Goal: Information Seeking & Learning: Learn about a topic

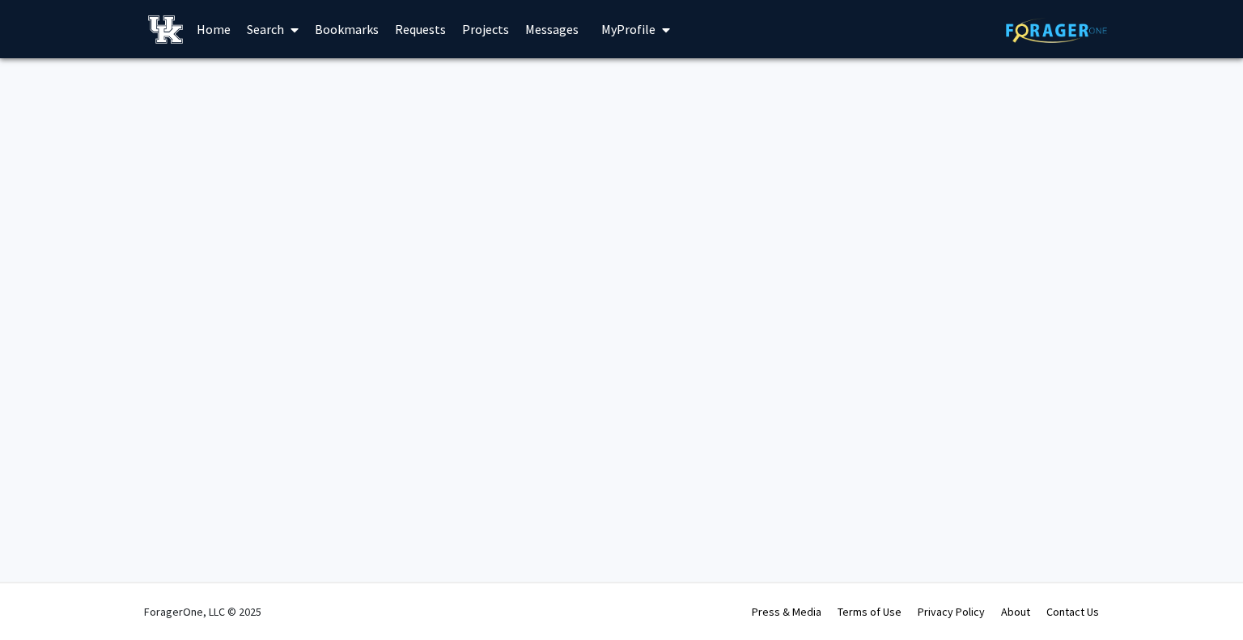
click at [219, 23] on link "Home" at bounding box center [214, 29] width 50 height 57
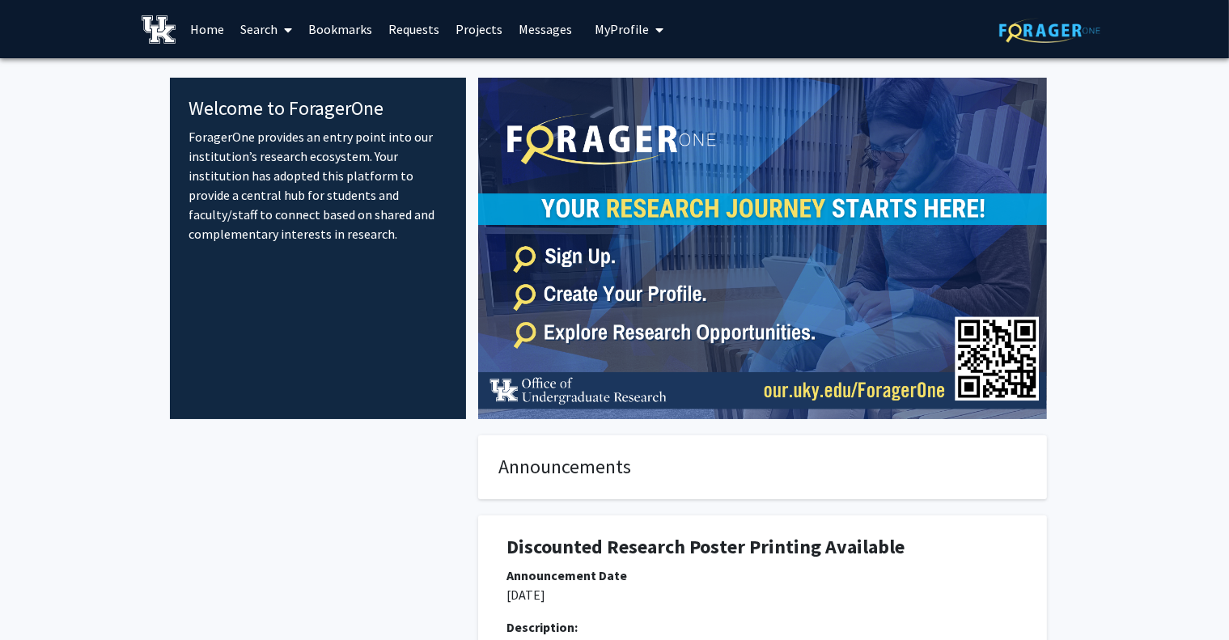
click at [272, 27] on link "Search" at bounding box center [266, 29] width 68 height 57
click at [295, 67] on span "Faculty/Staff" at bounding box center [291, 74] width 119 height 32
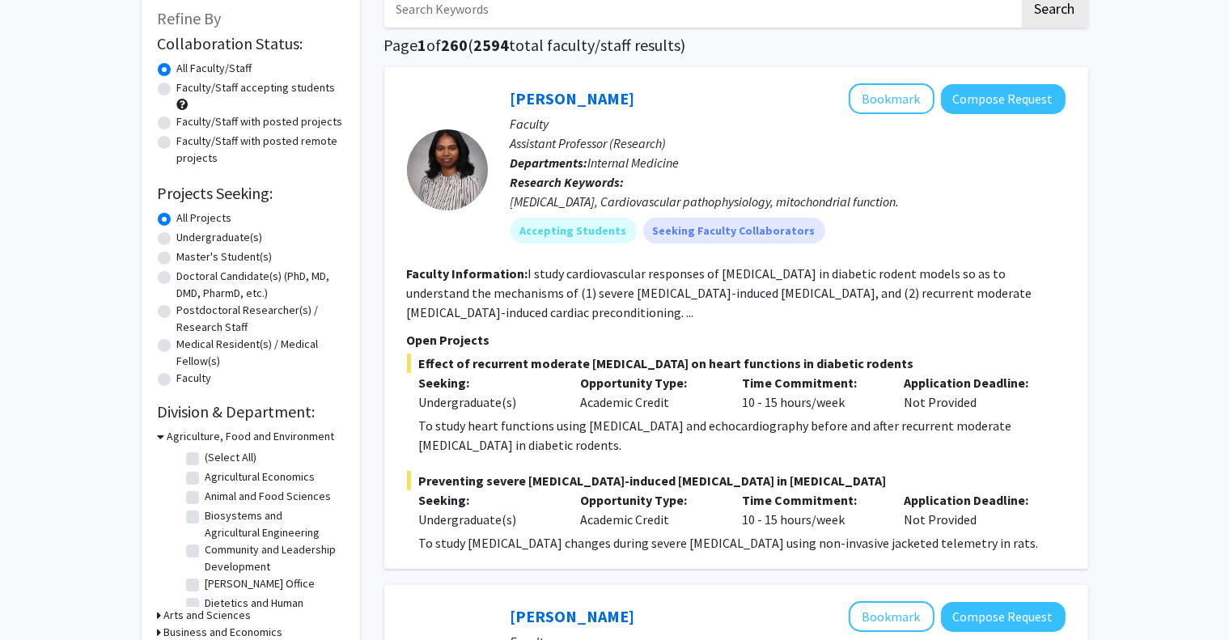
scroll to position [21, 0]
click at [159, 435] on icon at bounding box center [161, 436] width 7 height 17
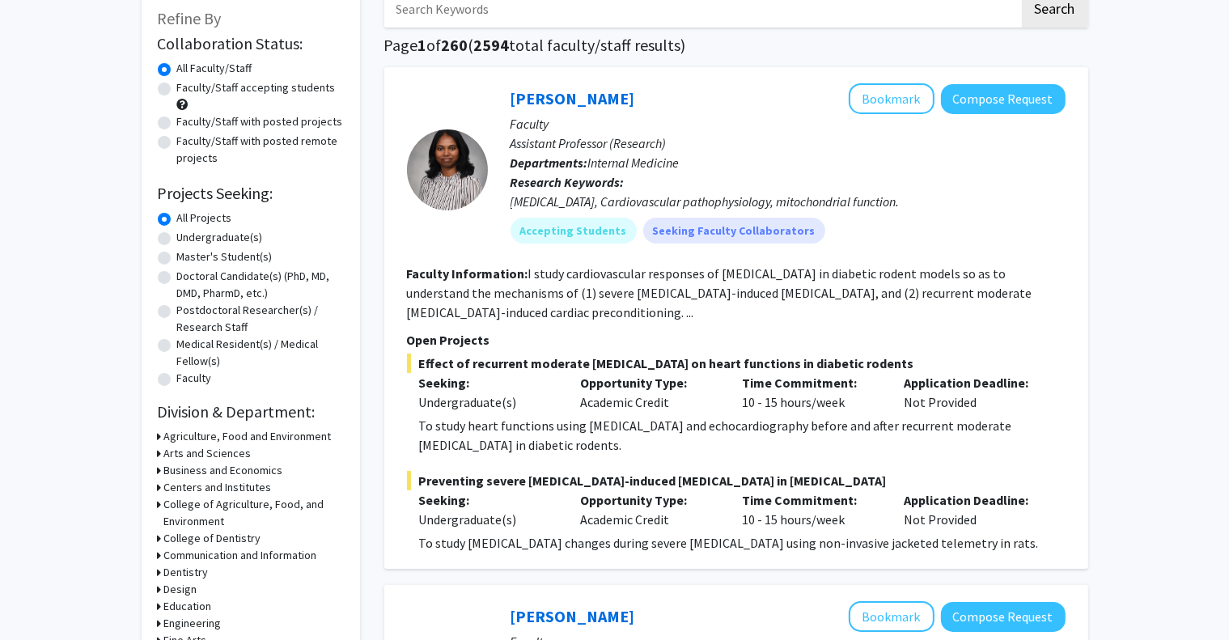
click at [164, 452] on h3 "Arts and Sciences" at bounding box center [207, 453] width 87 height 17
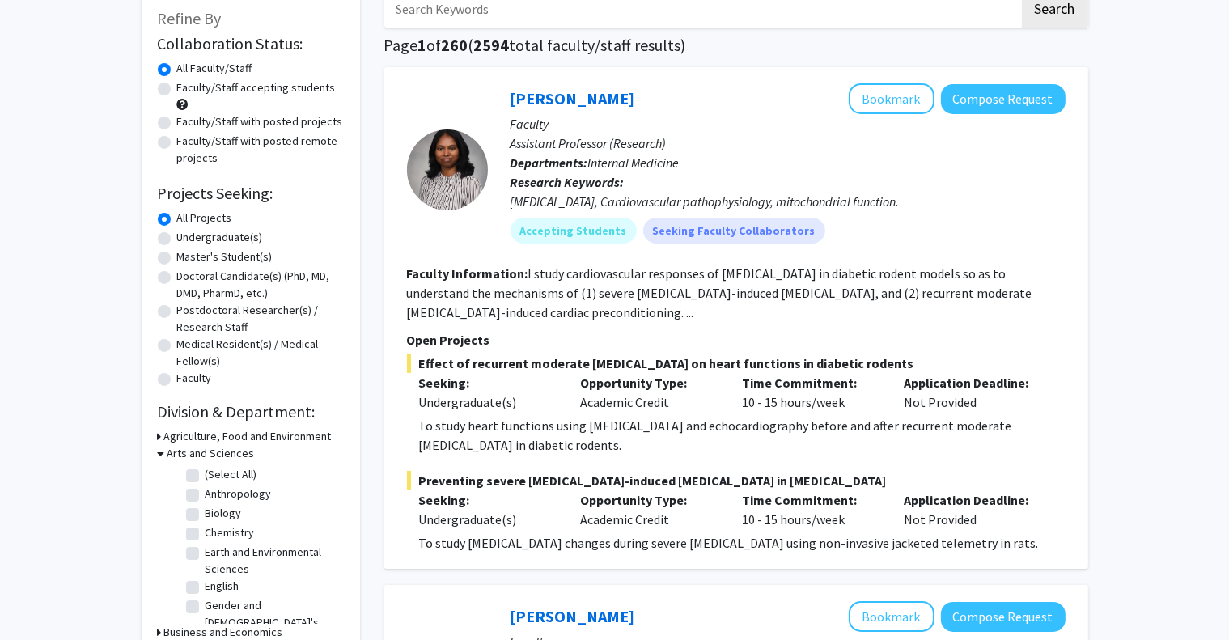
scroll to position [125, 0]
click at [252, 601] on label "Mathematics" at bounding box center [237, 609] width 62 height 17
click at [216, 601] on input "Mathematics" at bounding box center [211, 606] width 11 height 11
checkbox input "true"
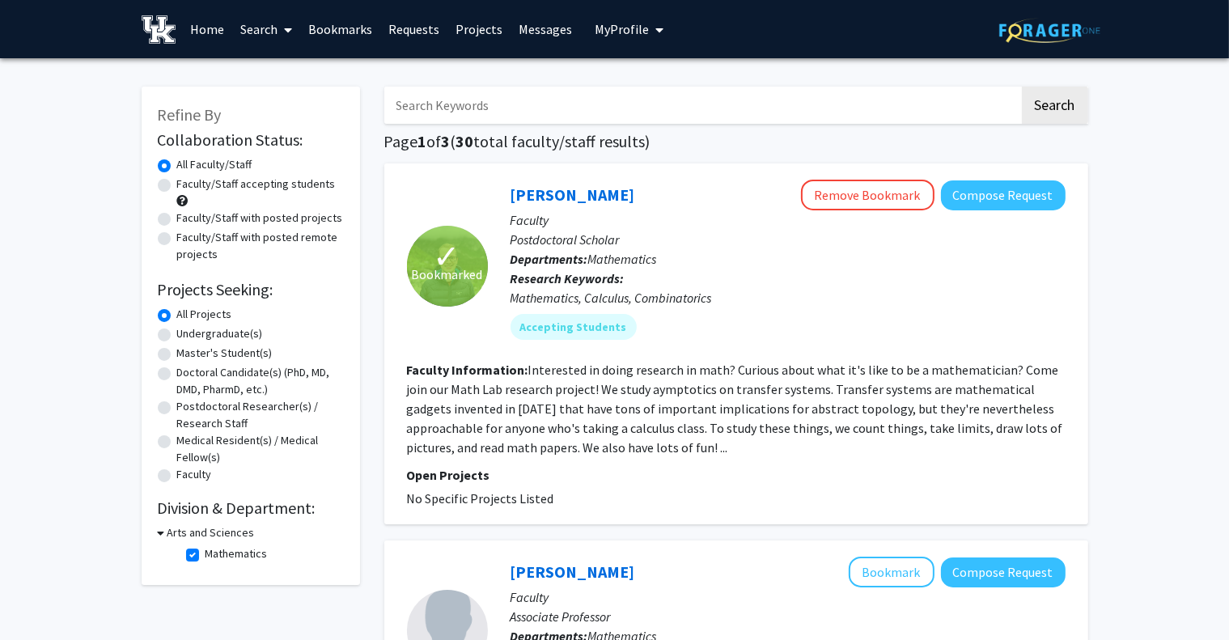
click at [239, 184] on label "Faculty/Staff accepting students" at bounding box center [256, 184] width 159 height 17
click at [188, 184] on input "Faculty/Staff accepting students" at bounding box center [182, 181] width 11 height 11
radio input "true"
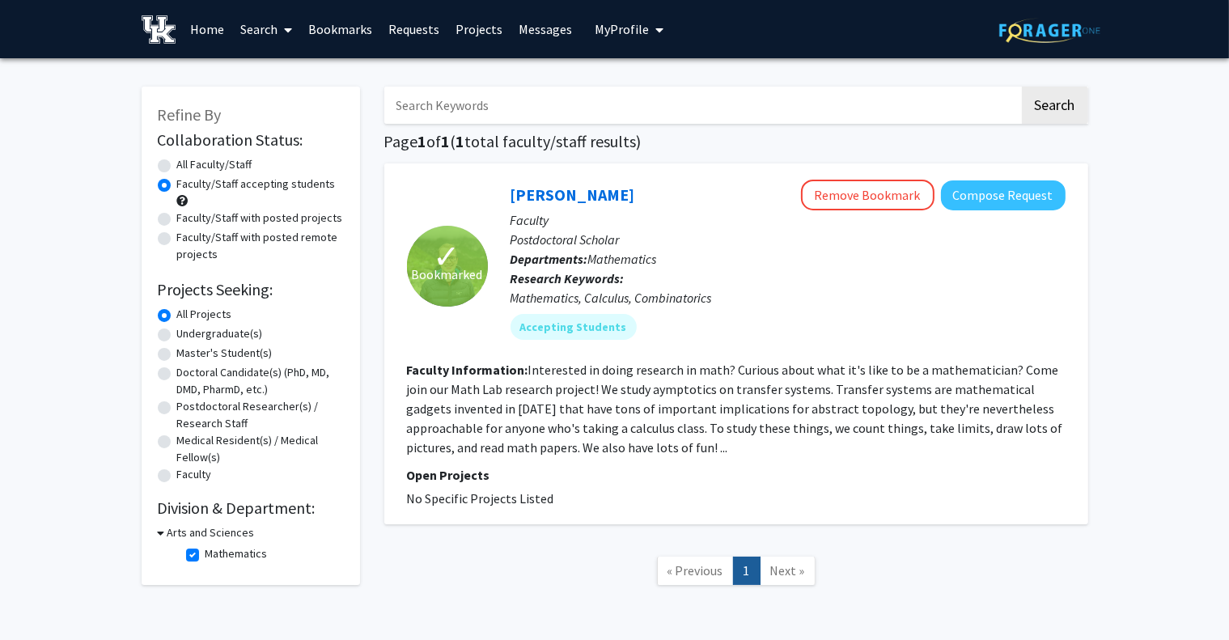
click at [249, 216] on label "Faculty/Staff with posted projects" at bounding box center [260, 218] width 166 height 17
click at [188, 216] on input "Faculty/Staff with posted projects" at bounding box center [182, 215] width 11 height 11
radio input "true"
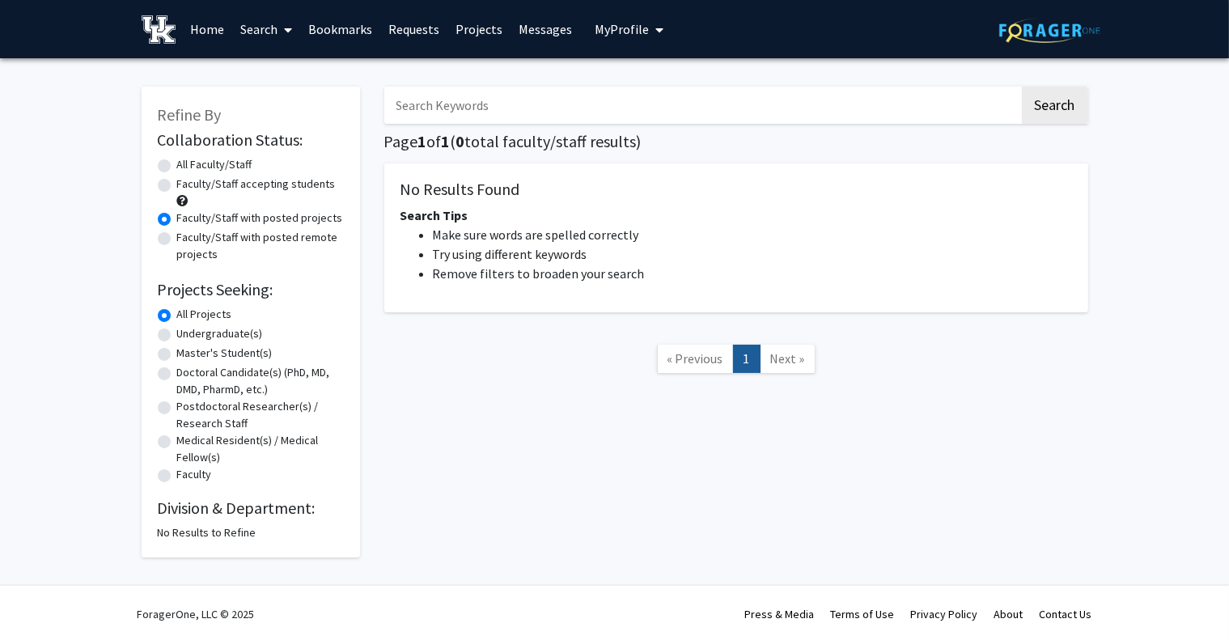
click at [282, 187] on label "Faculty/Staff accepting students" at bounding box center [256, 184] width 159 height 17
click at [188, 186] on input "Faculty/Staff accepting students" at bounding box center [182, 181] width 11 height 11
radio input "true"
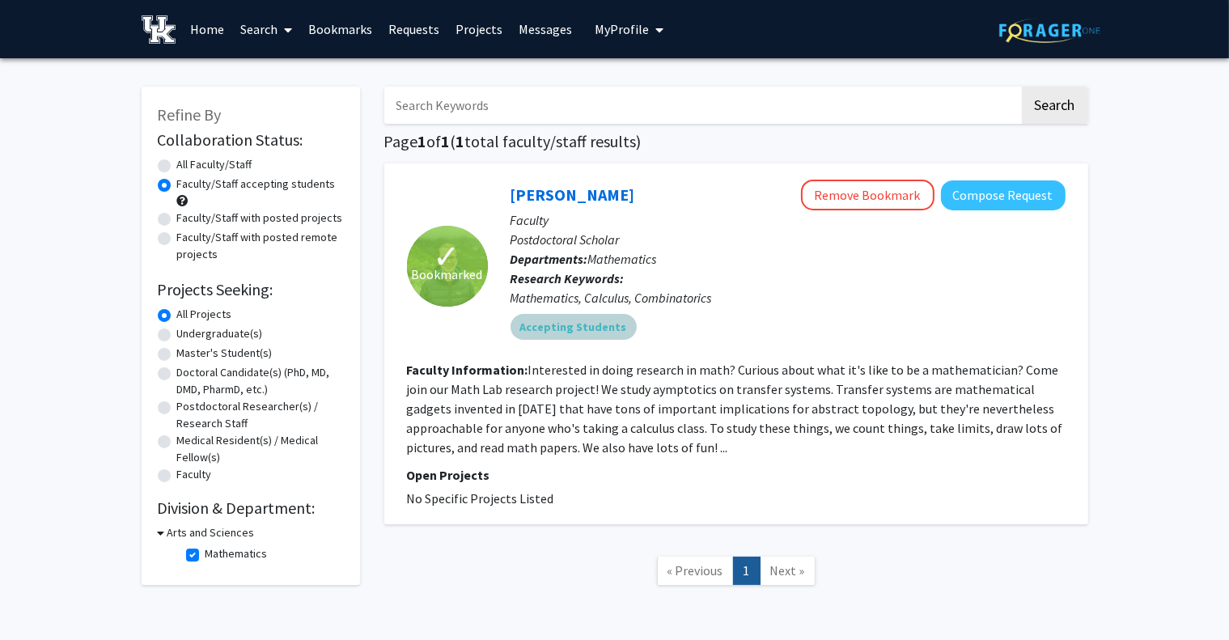
click at [597, 323] on mat-chip "Accepting Students" at bounding box center [574, 327] width 126 height 26
click at [591, 327] on mat-chip "Accepting Students" at bounding box center [574, 327] width 126 height 26
click at [210, 163] on label "All Faculty/Staff" at bounding box center [214, 164] width 75 height 17
click at [188, 163] on input "All Faculty/Staff" at bounding box center [182, 161] width 11 height 11
radio input "true"
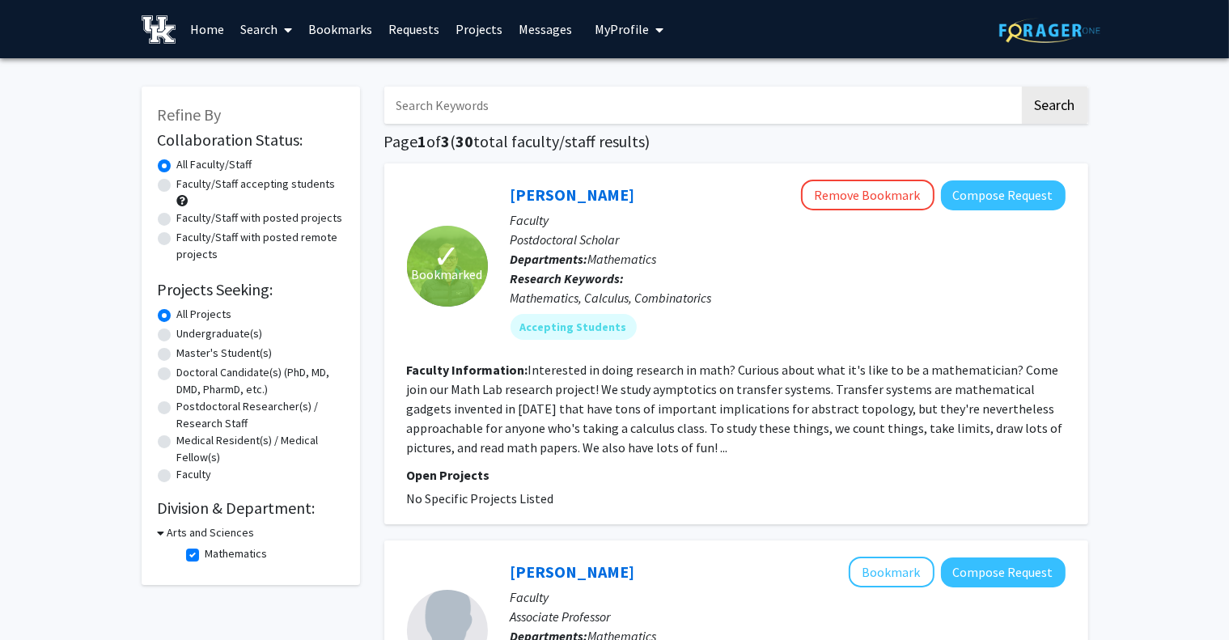
click at [618, 222] on p "Faculty" at bounding box center [788, 219] width 555 height 19
click at [581, 194] on link "[PERSON_NAME]" at bounding box center [573, 195] width 125 height 20
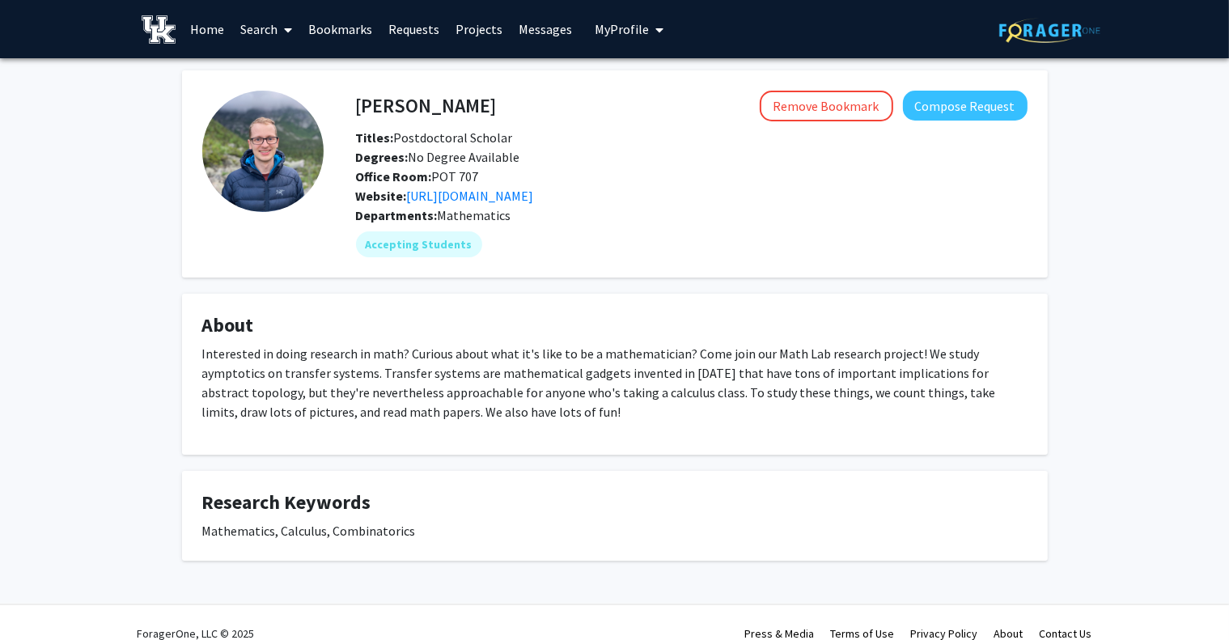
drag, startPoint x: 553, startPoint y: 184, endPoint x: 578, endPoint y: 151, distance: 41.0
click at [578, 151] on div "Degrees: No Degree Available" at bounding box center [692, 156] width 696 height 19
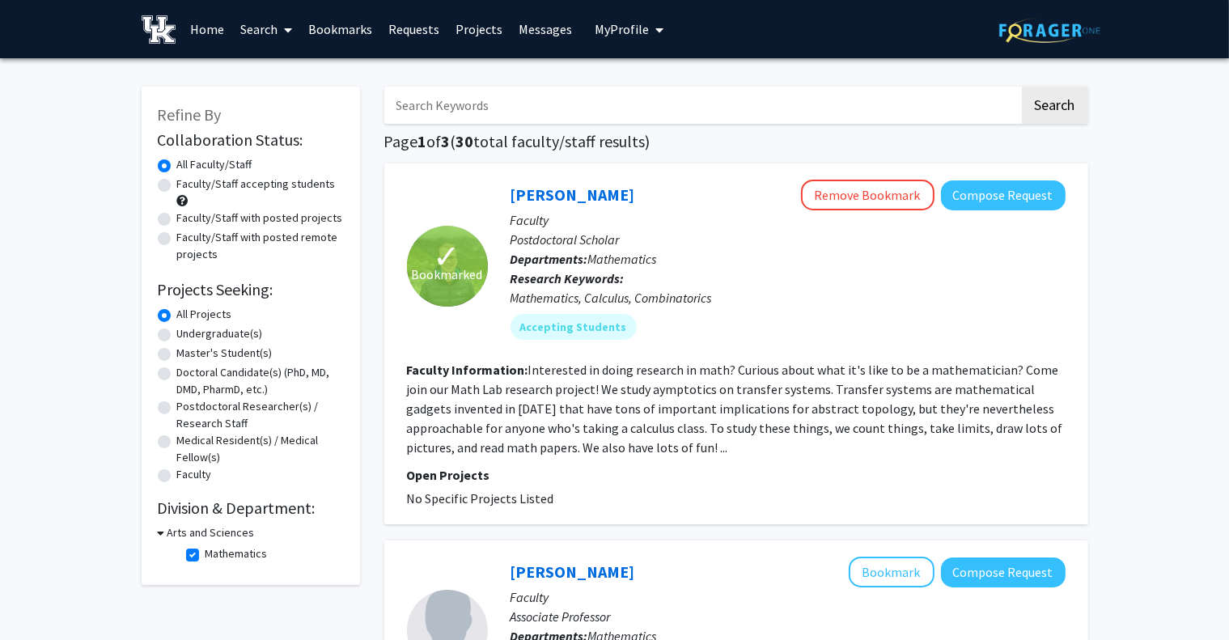
click at [162, 531] on icon at bounding box center [161, 532] width 7 height 17
click at [182, 531] on h3 "Arts and Sciences" at bounding box center [207, 532] width 87 height 17
click at [206, 556] on label "Mathematics" at bounding box center [237, 554] width 62 height 17
click at [206, 556] on input "Mathematics" at bounding box center [211, 551] width 11 height 11
checkbox input "false"
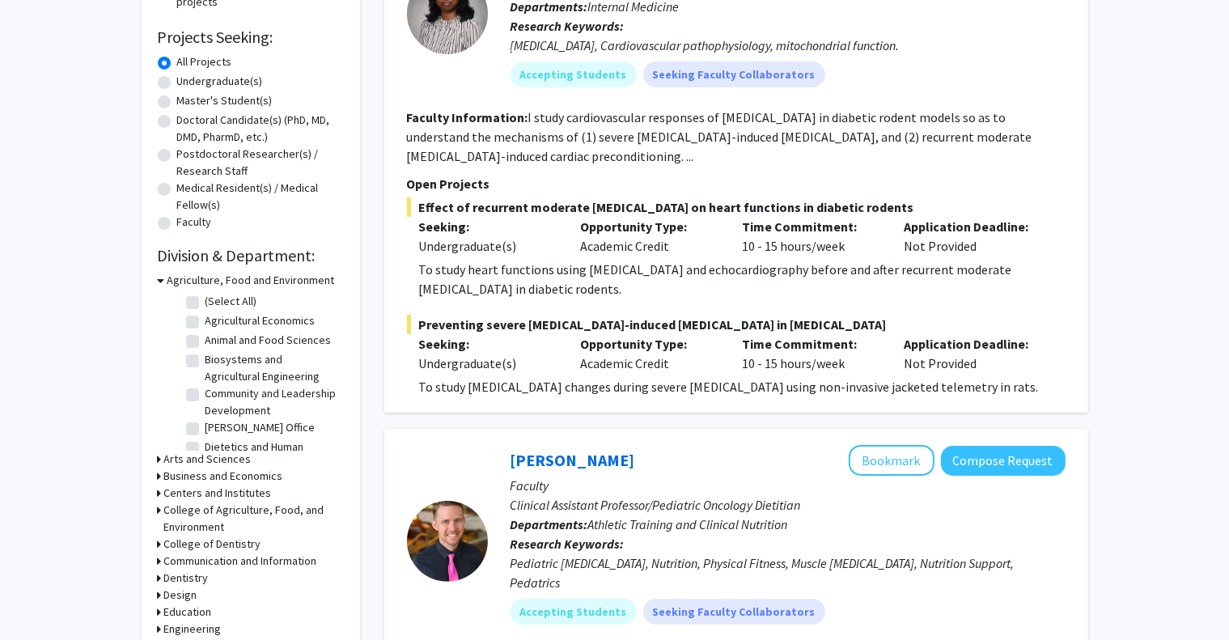
scroll to position [269, 0]
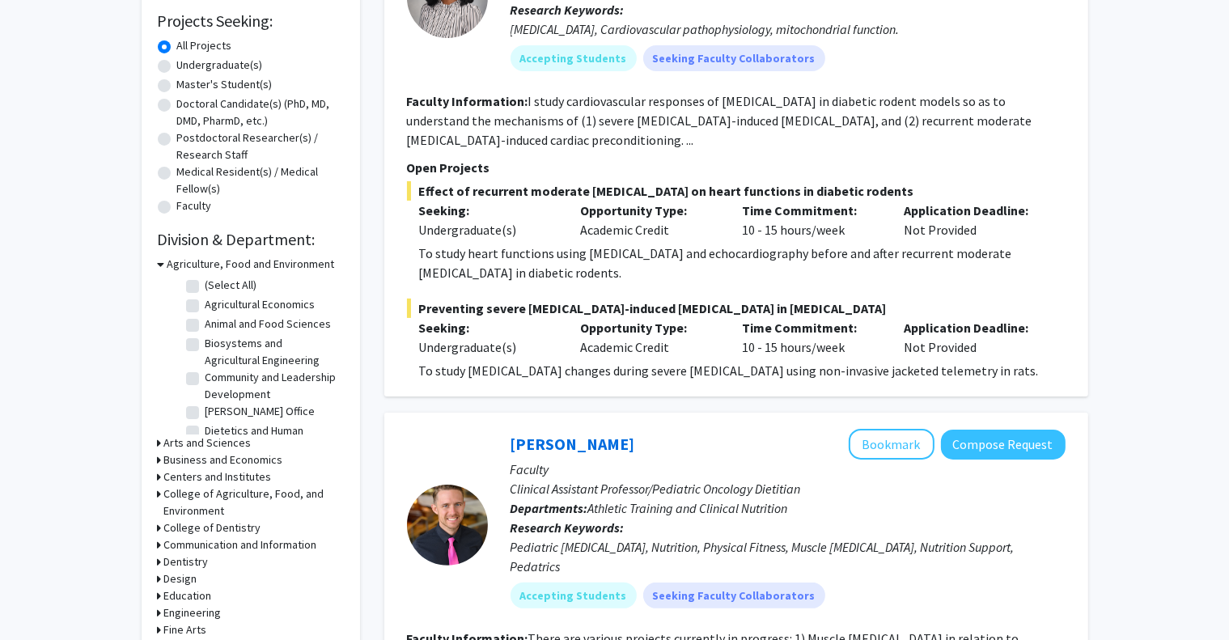
click at [192, 614] on h3 "Engineering" at bounding box center [192, 613] width 57 height 17
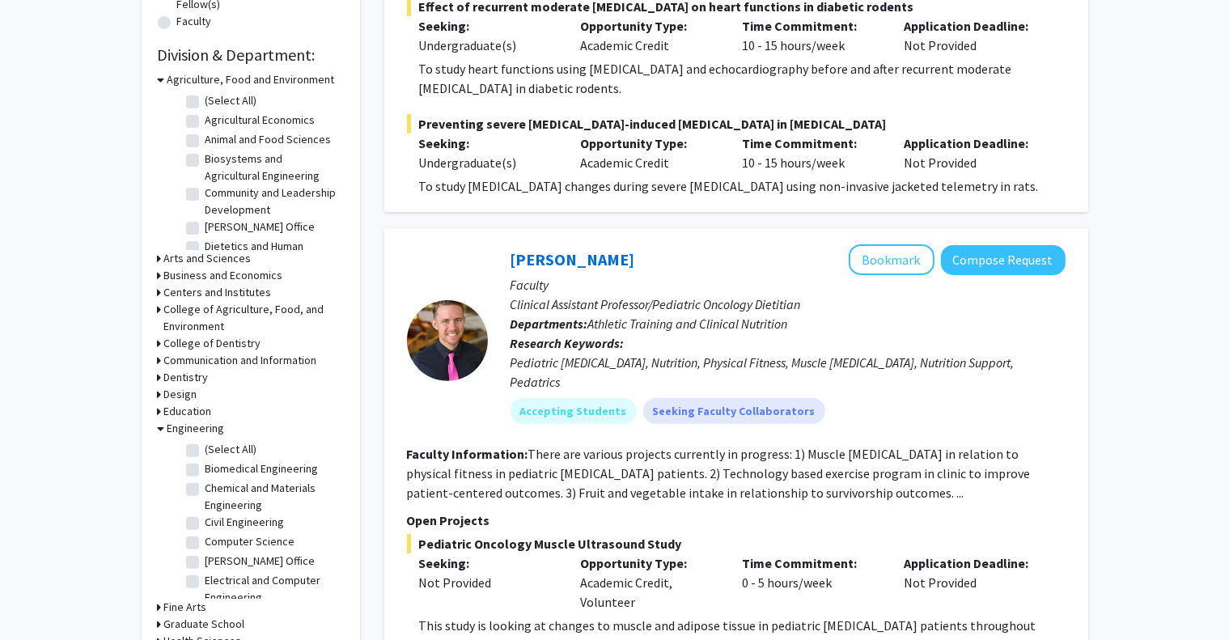
scroll to position [469, 0]
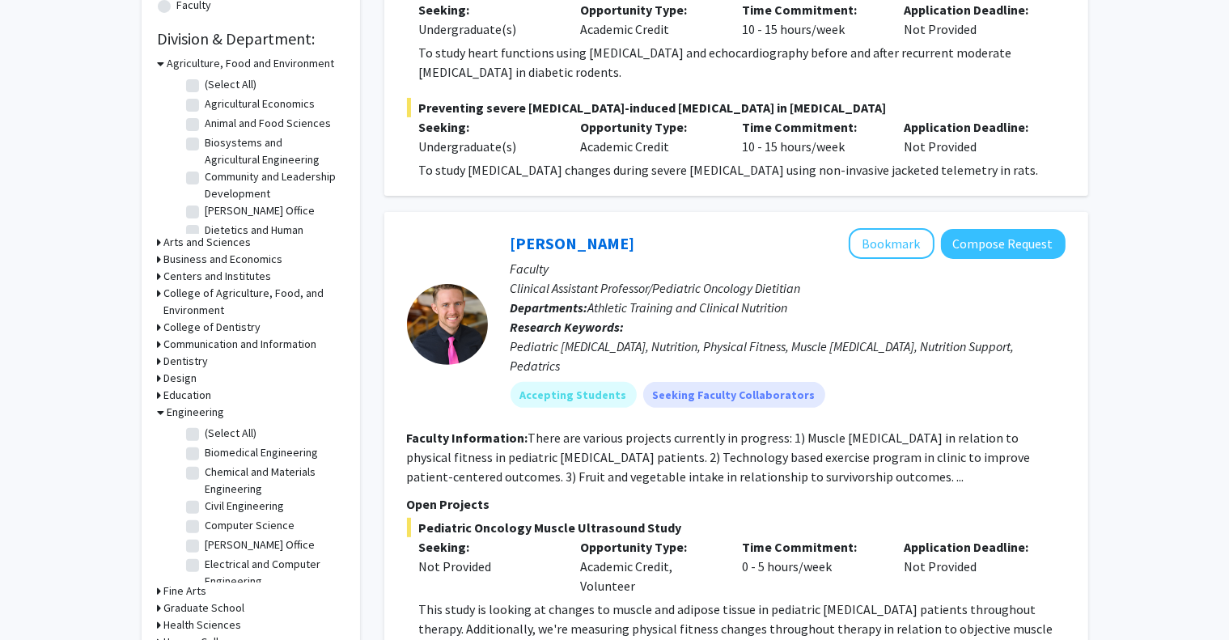
click at [242, 529] on label "Computer Science" at bounding box center [251, 525] width 90 height 17
click at [216, 528] on input "Computer Science" at bounding box center [211, 522] width 11 height 11
checkbox input "true"
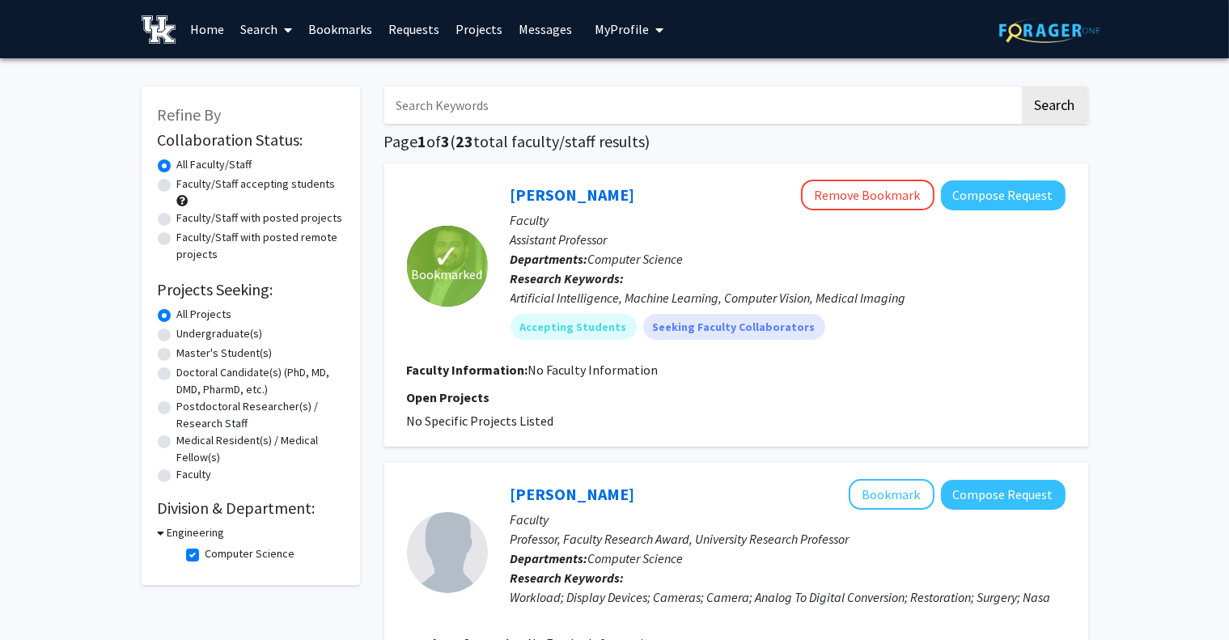
click at [242, 529] on div "Engineering" at bounding box center [251, 532] width 186 height 17
click at [859, 197] on button "Remove Bookmark" at bounding box center [868, 195] width 134 height 31
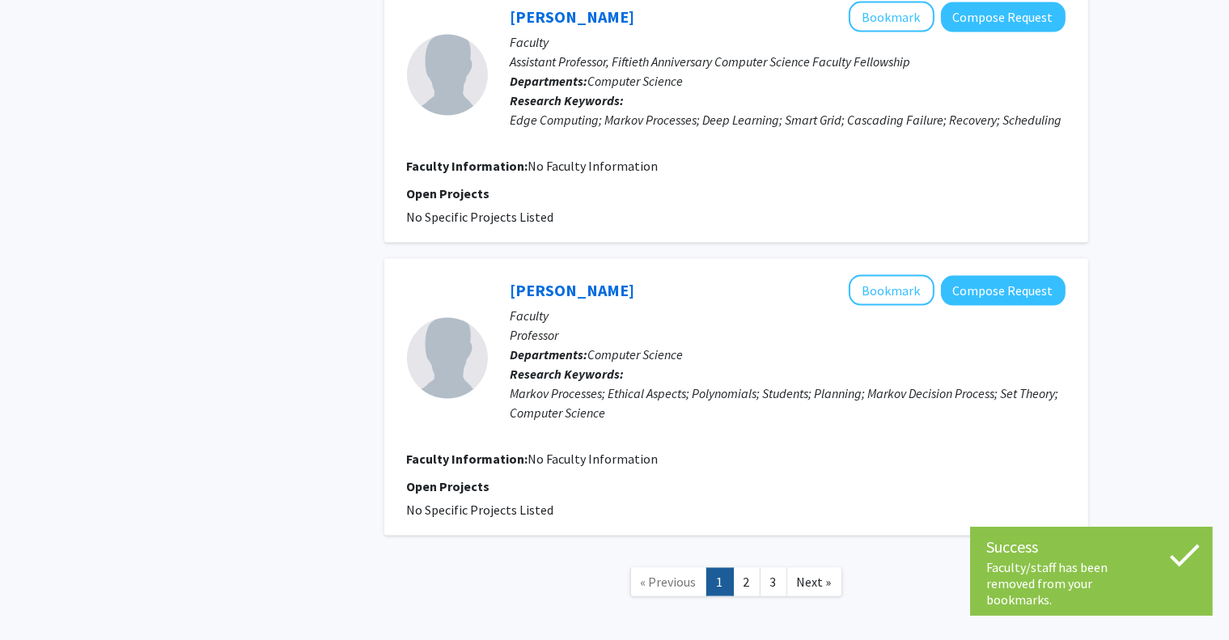
scroll to position [2538, 0]
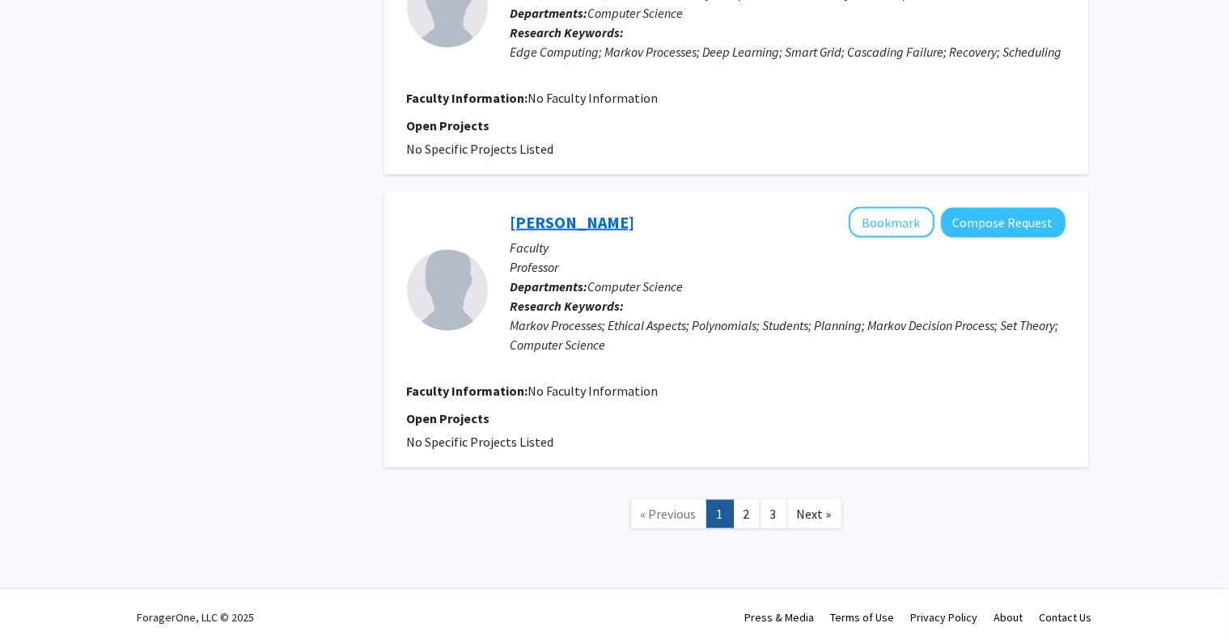
click at [625, 216] on link "[PERSON_NAME]" at bounding box center [573, 222] width 125 height 20
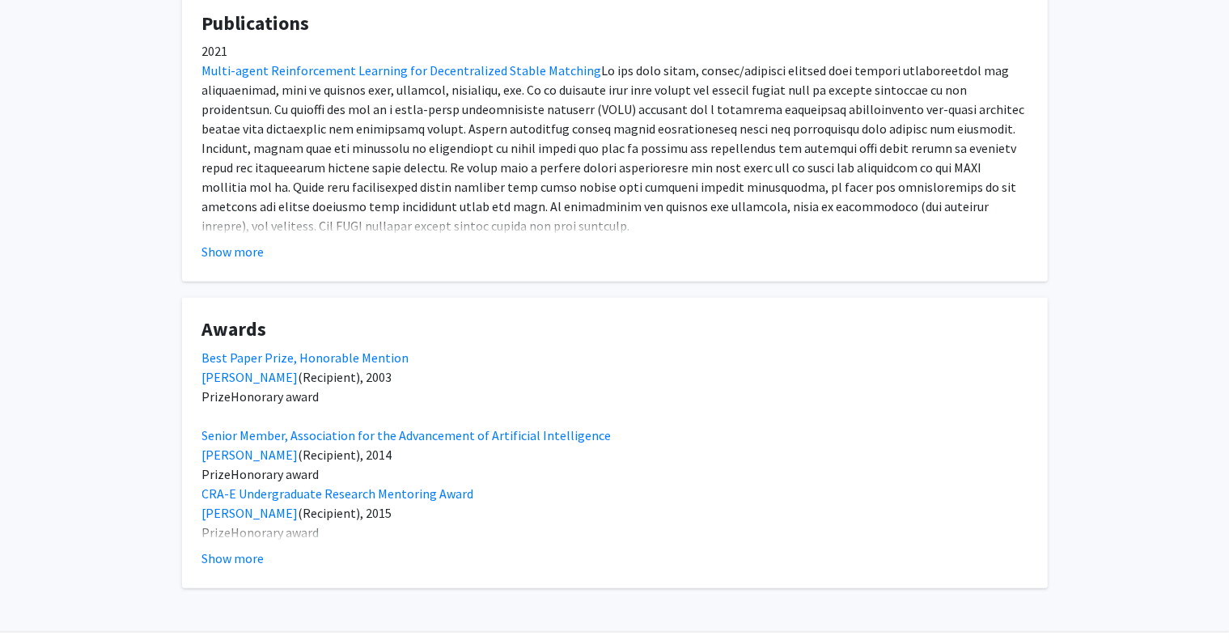
scroll to position [558, 0]
